Goal: Register for event/course

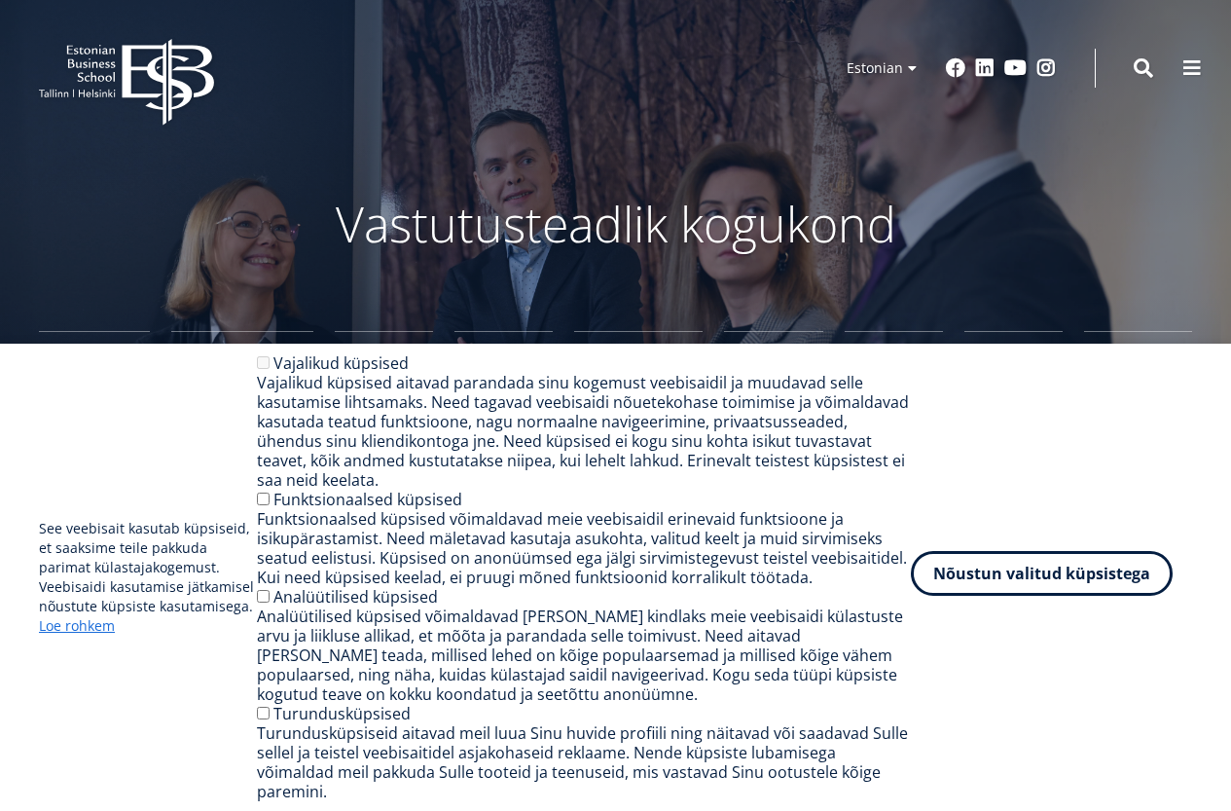
click at [967, 582] on button "Nõustun valitud küpsistega" at bounding box center [1042, 573] width 262 height 45
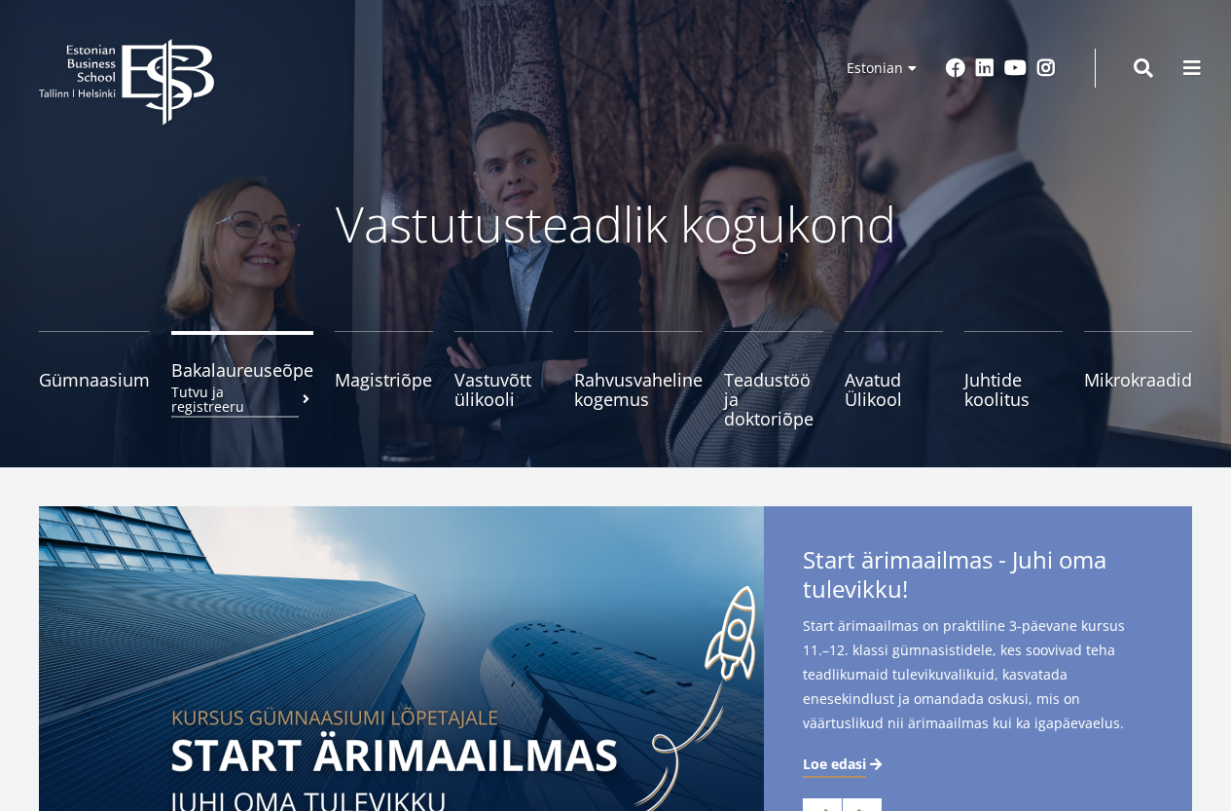
click at [291, 395] on small "Tutvu ja registreeru" at bounding box center [242, 398] width 142 height 29
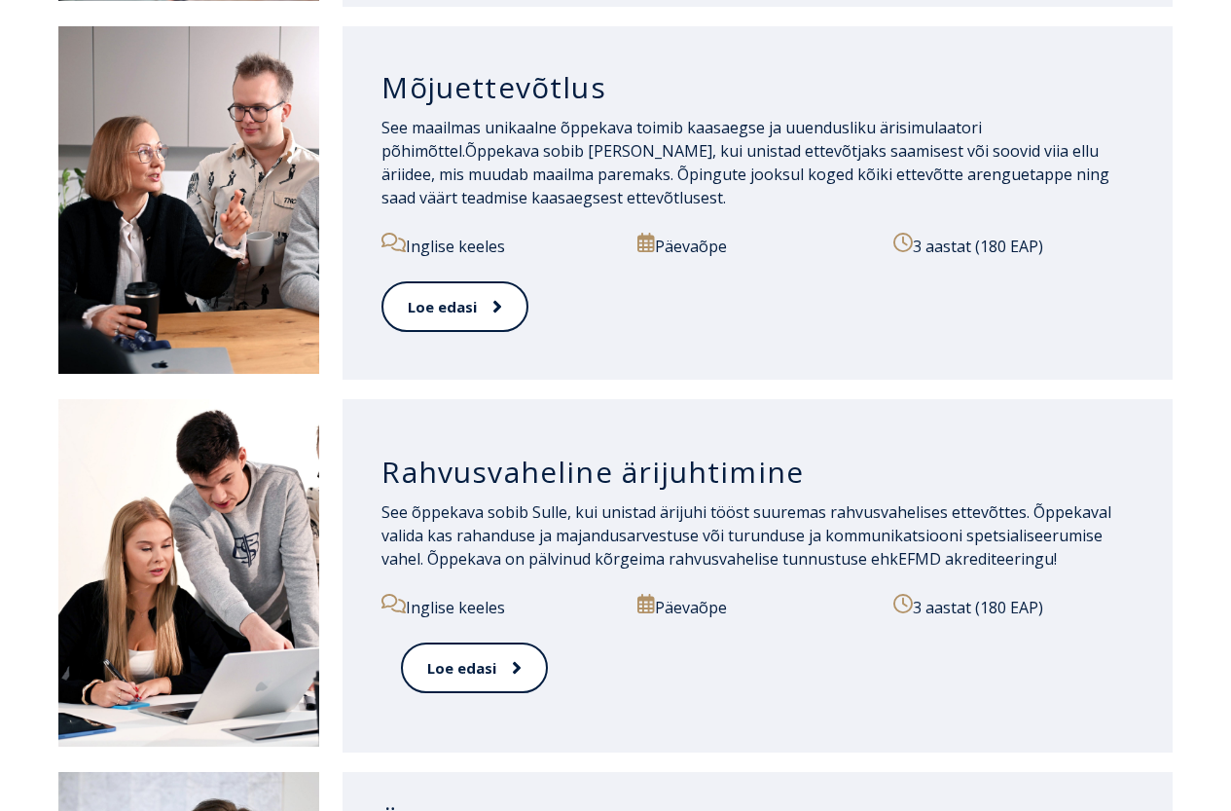
scroll to position [1784, 0]
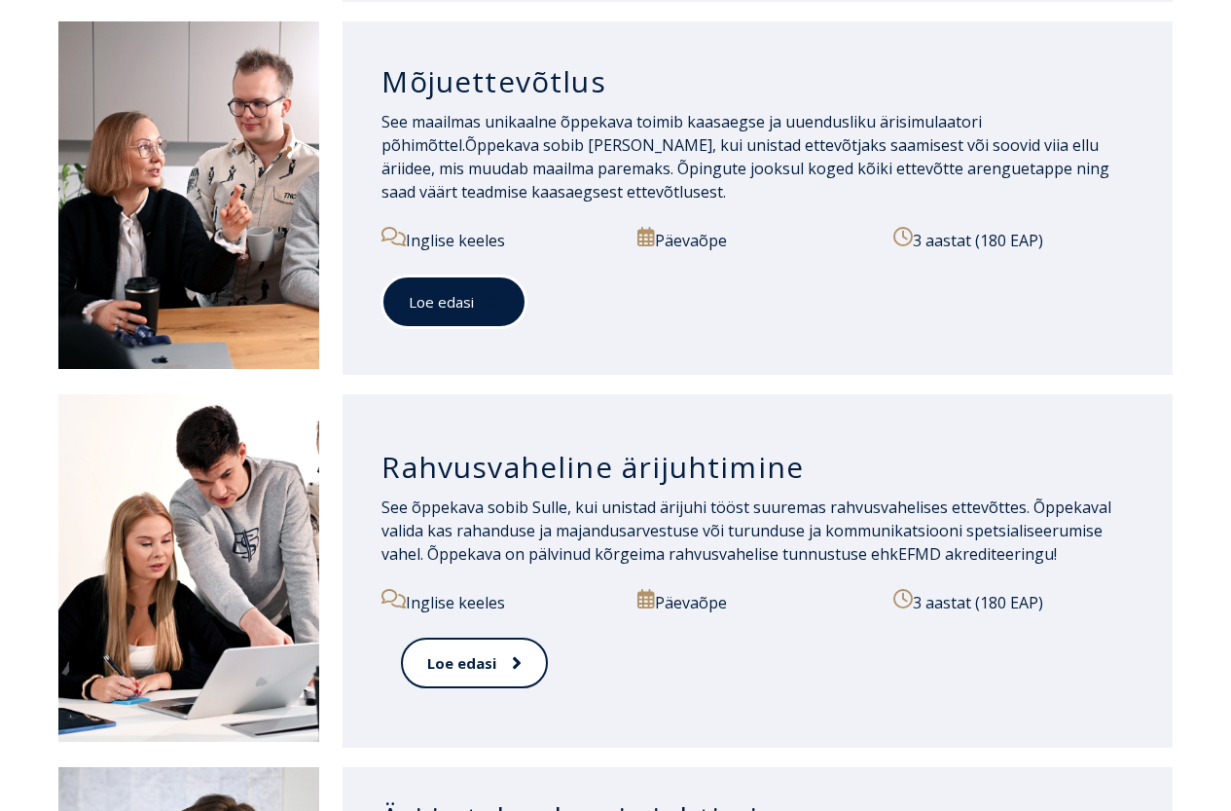
click at [496, 292] on icon at bounding box center [494, 301] width 10 height 19
